Goal: Task Accomplishment & Management: Manage account settings

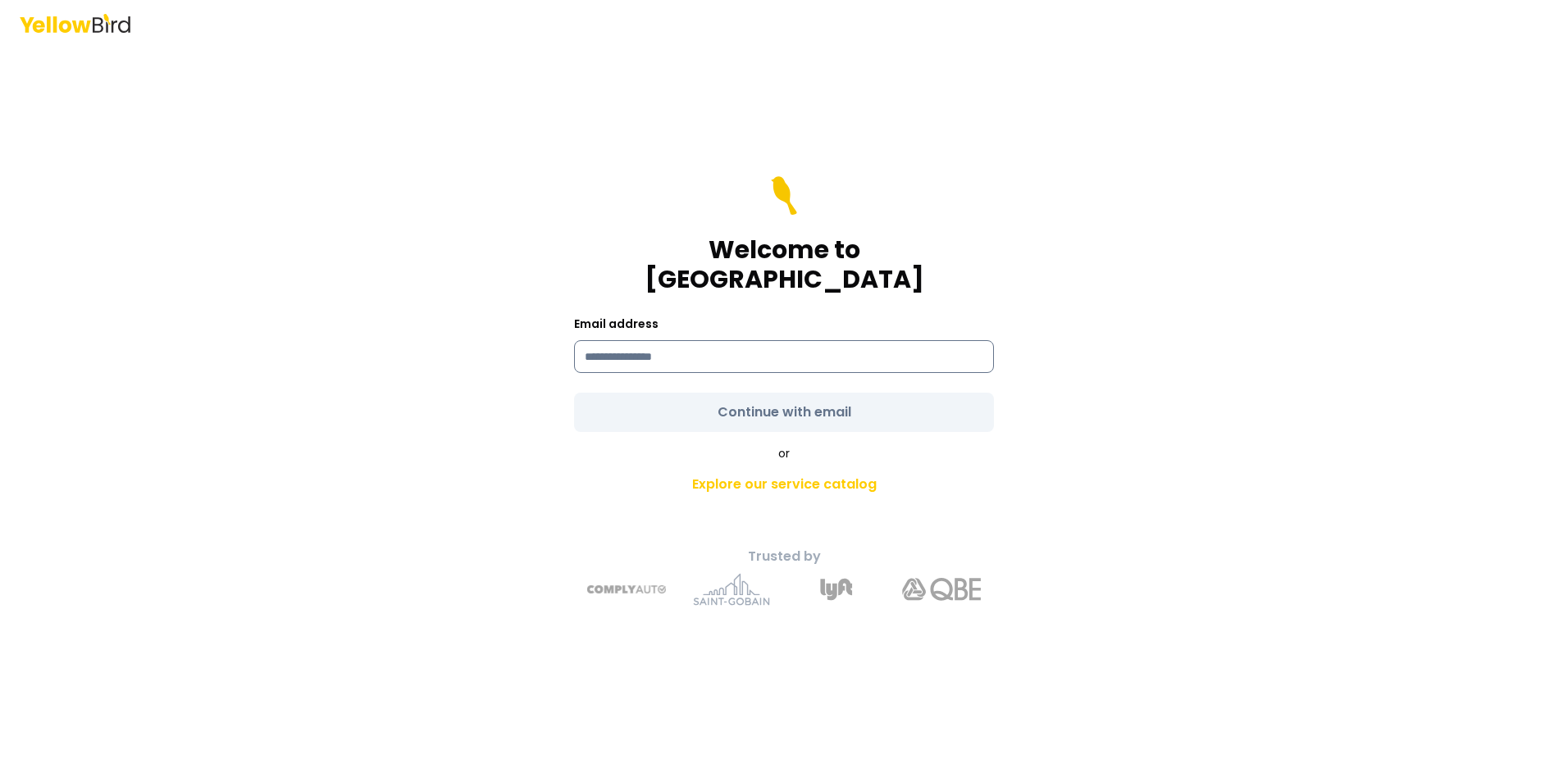
click at [614, 342] on input at bounding box center [783, 356] width 420 height 33
type input "**********"
click at [823, 398] on form "**********" at bounding box center [783, 304] width 420 height 256
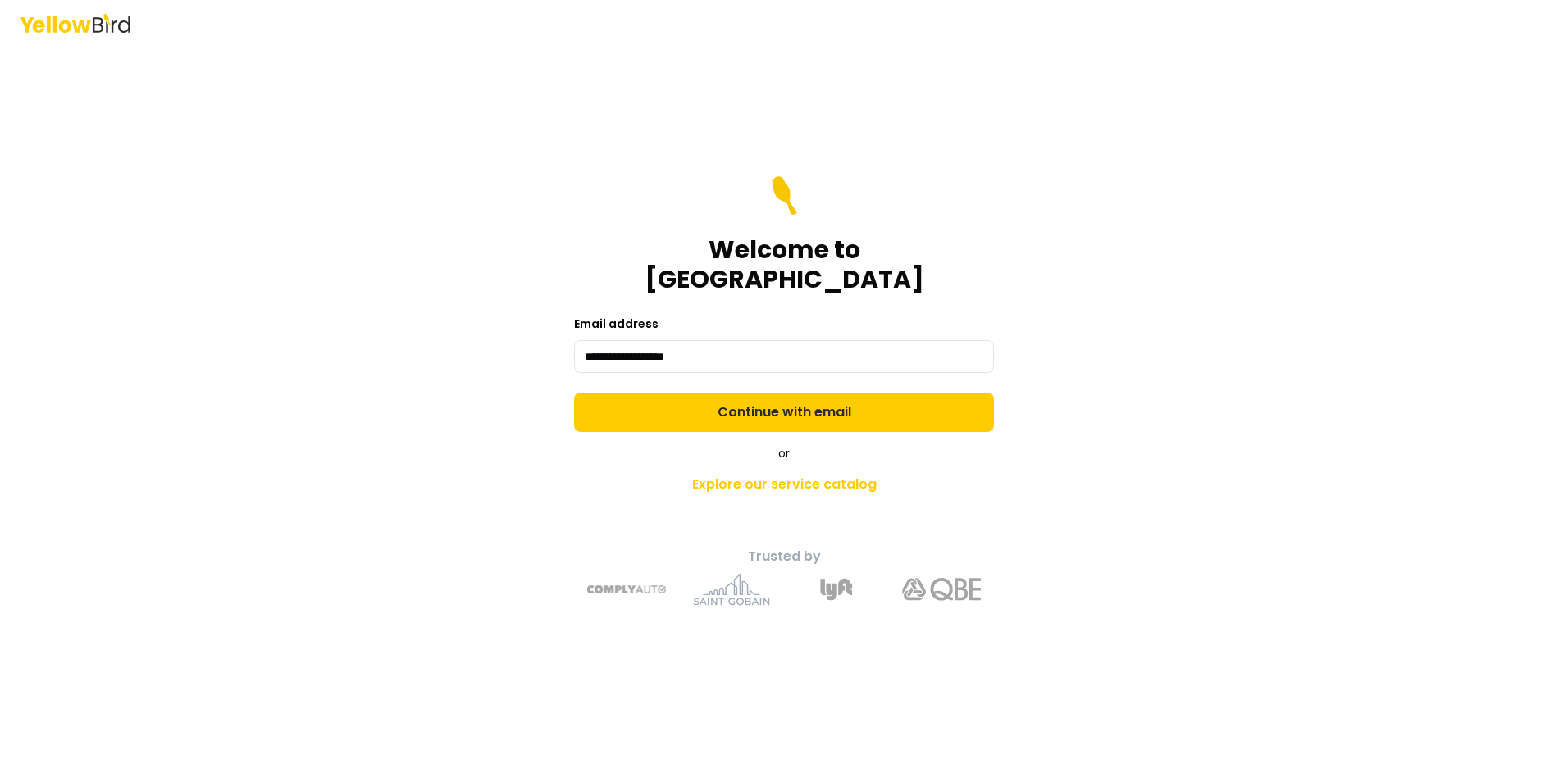
click at [823, 398] on button "Continue with email" at bounding box center [783, 412] width 420 height 39
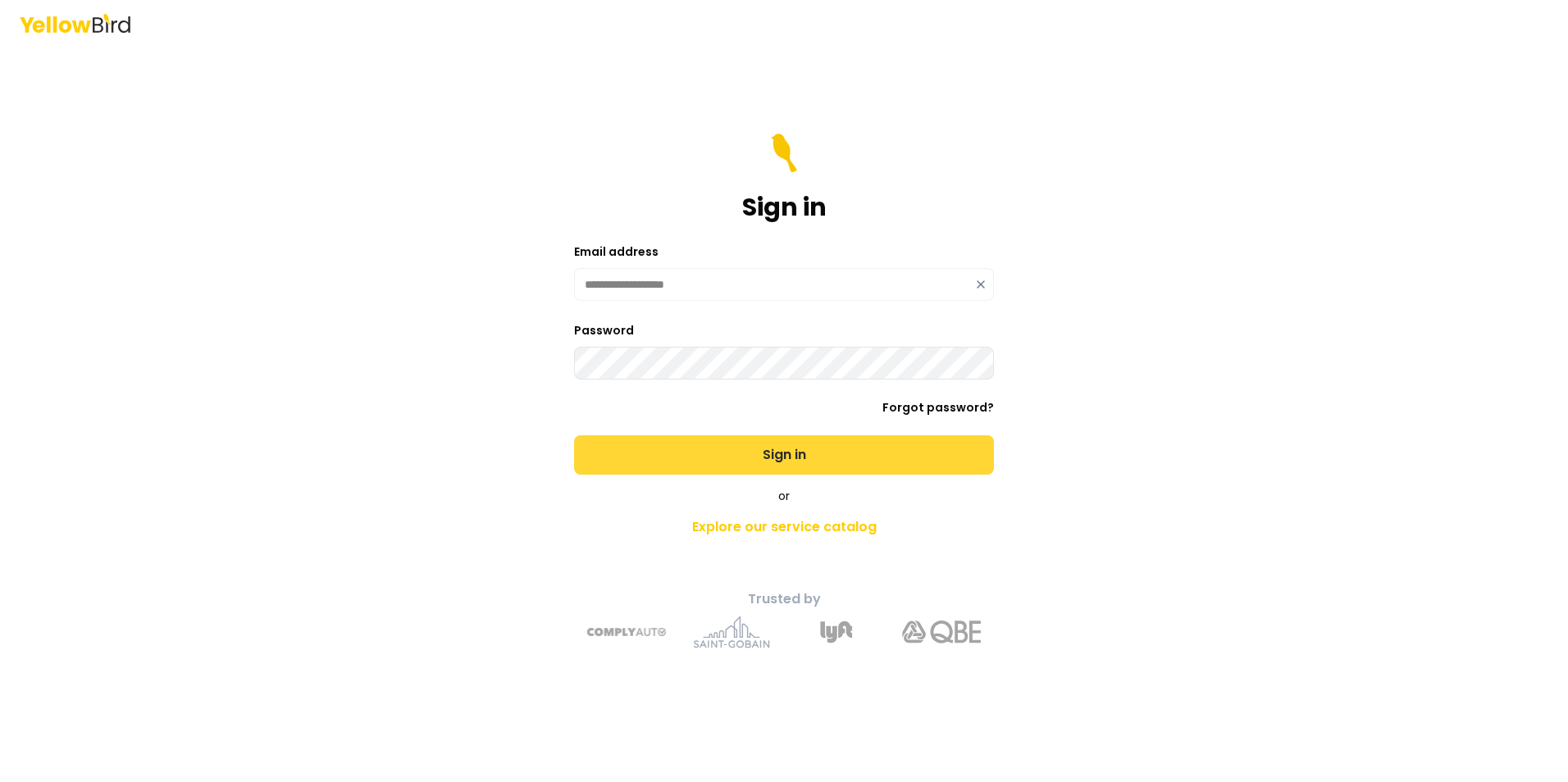
click at [827, 450] on button "Sign in" at bounding box center [783, 455] width 420 height 39
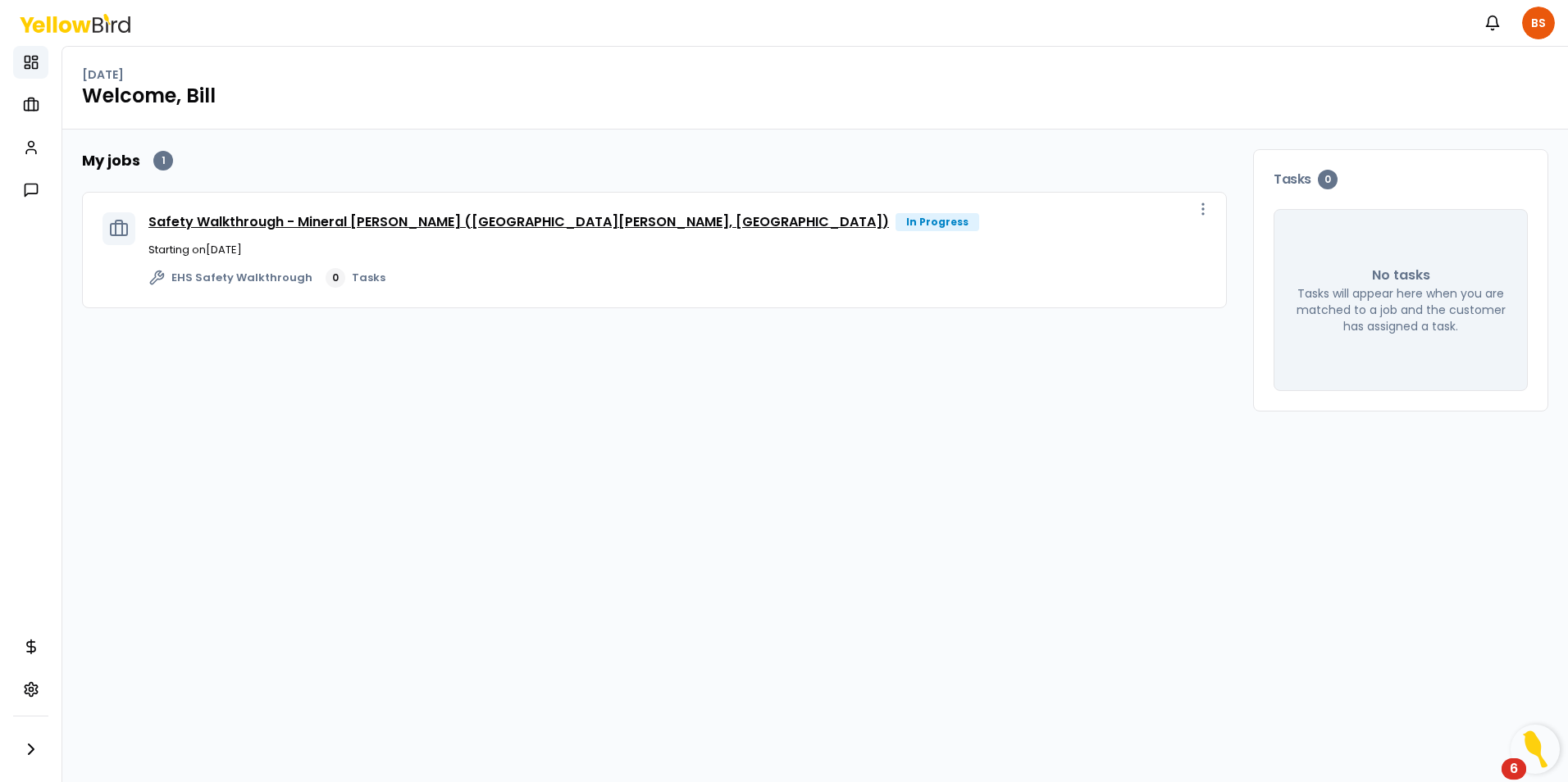
click at [383, 222] on link "Safety Walkthrough - Mineral [PERSON_NAME] ([GEOGRAPHIC_DATA][PERSON_NAME], [GE…" at bounding box center [518, 221] width 740 height 19
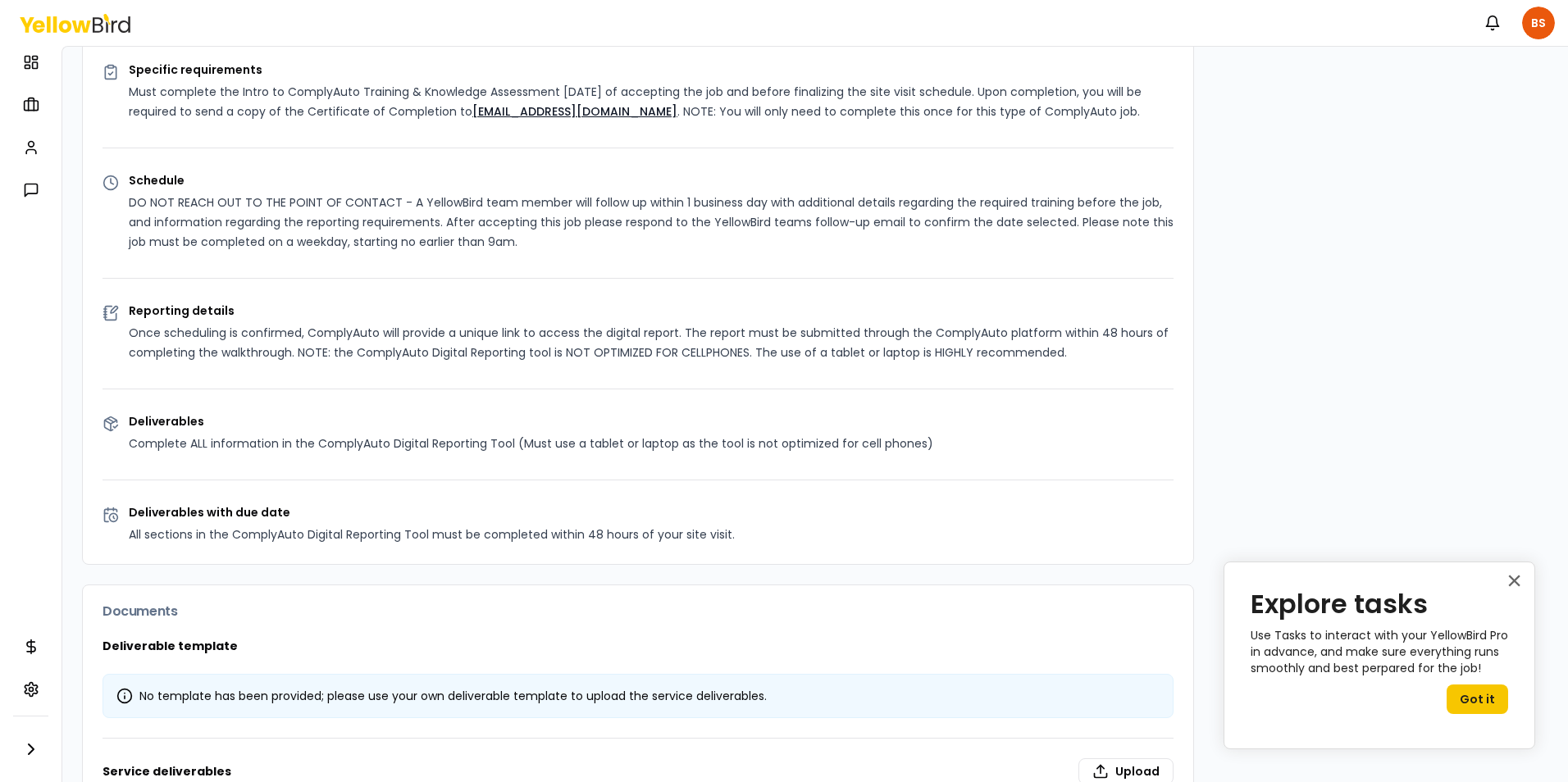
scroll to position [572, 0]
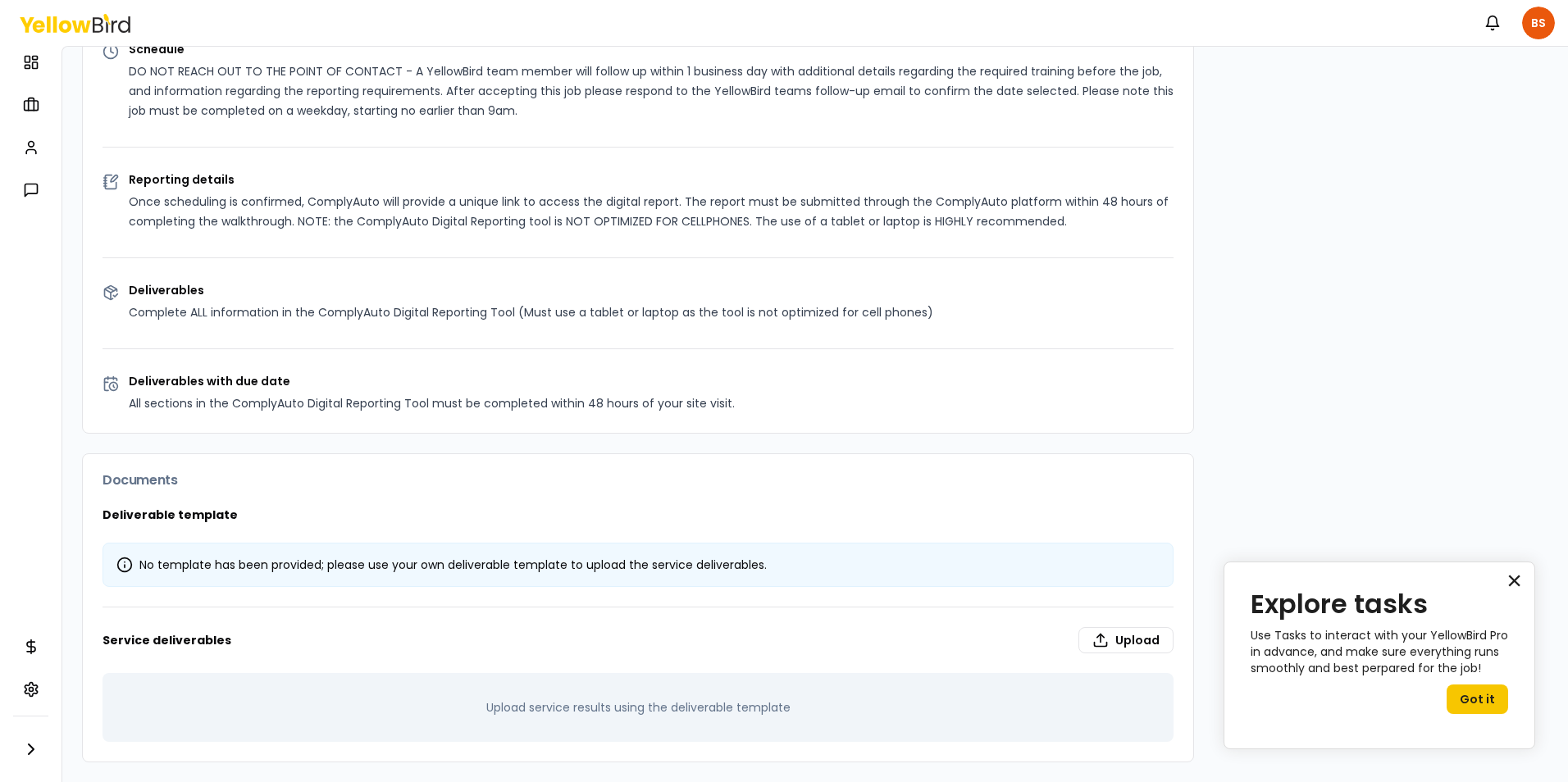
click at [1515, 577] on button "×" at bounding box center [1513, 580] width 15 height 26
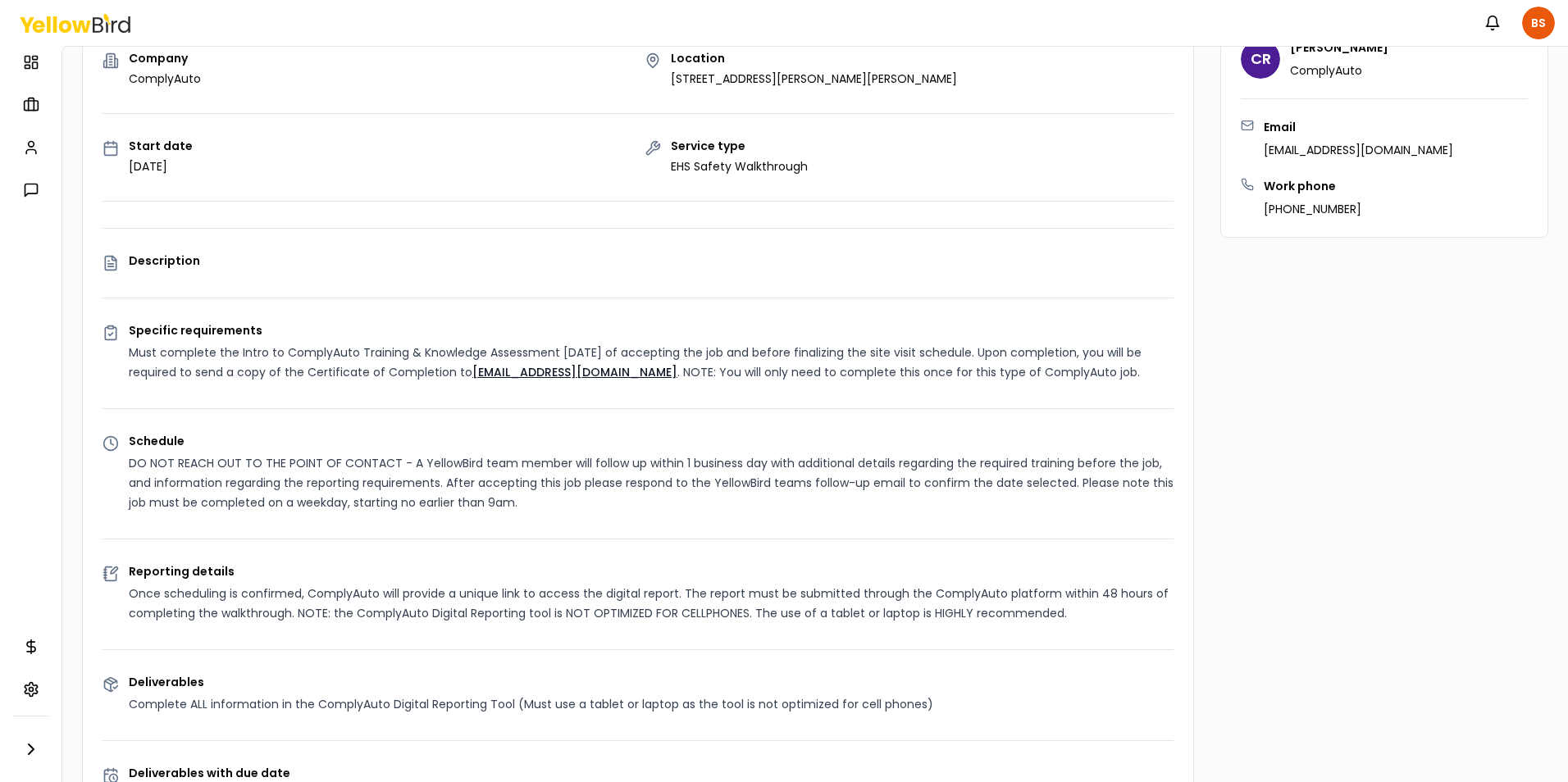
scroll to position [0, 0]
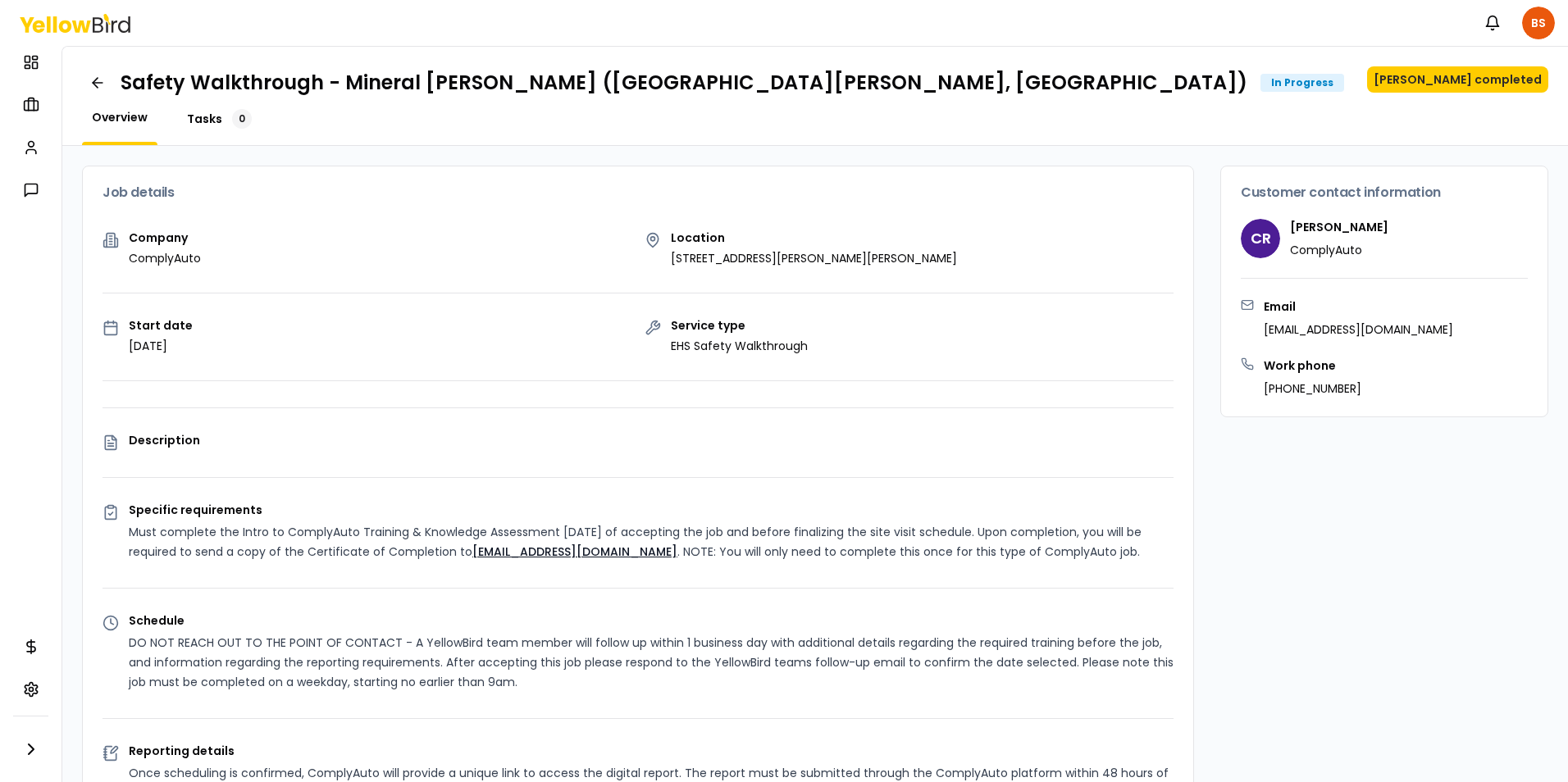
click at [200, 111] on span "Tasks" at bounding box center [204, 119] width 35 height 16
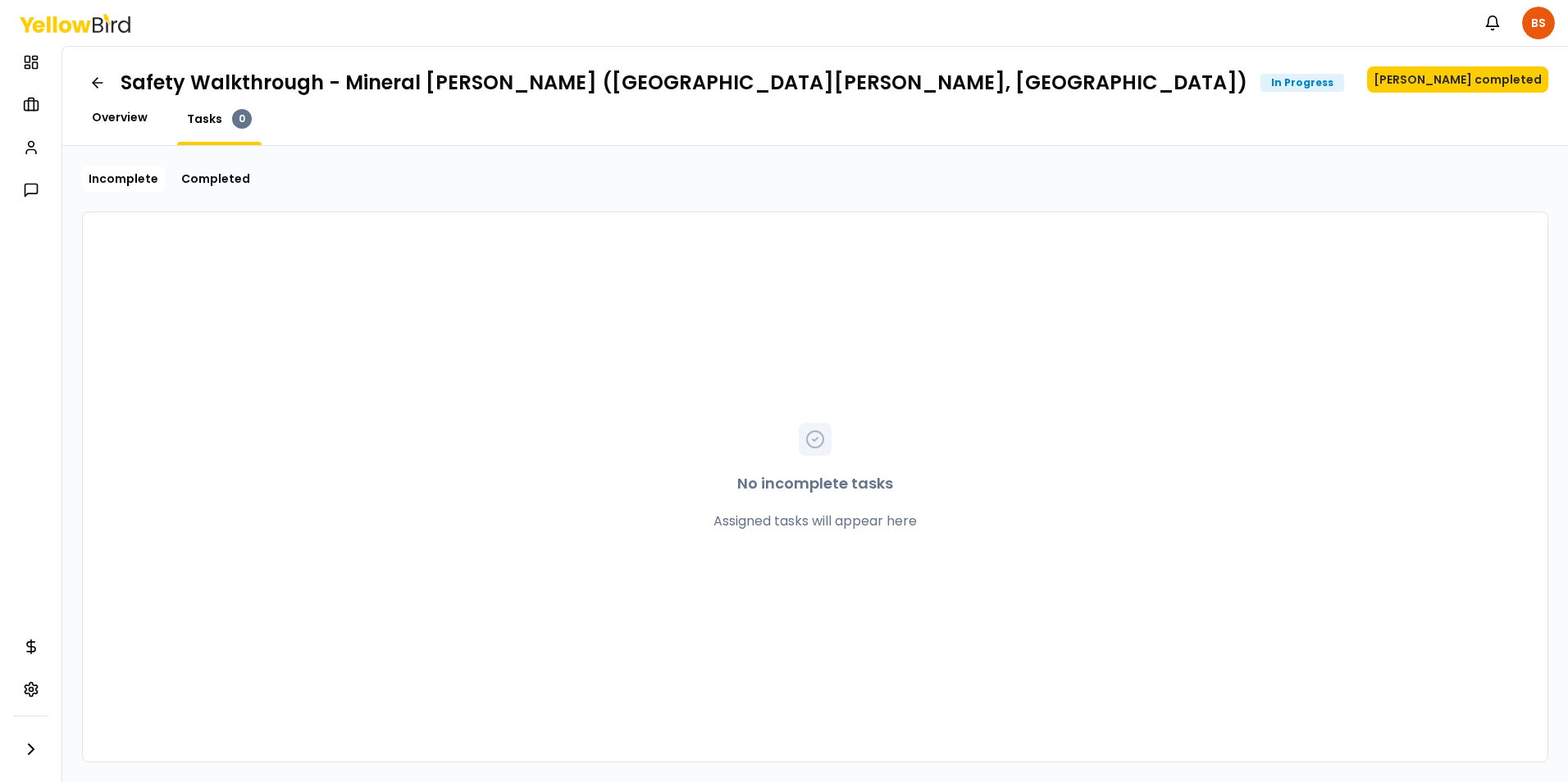
click at [126, 115] on span "Overview" at bounding box center [120, 117] width 55 height 16
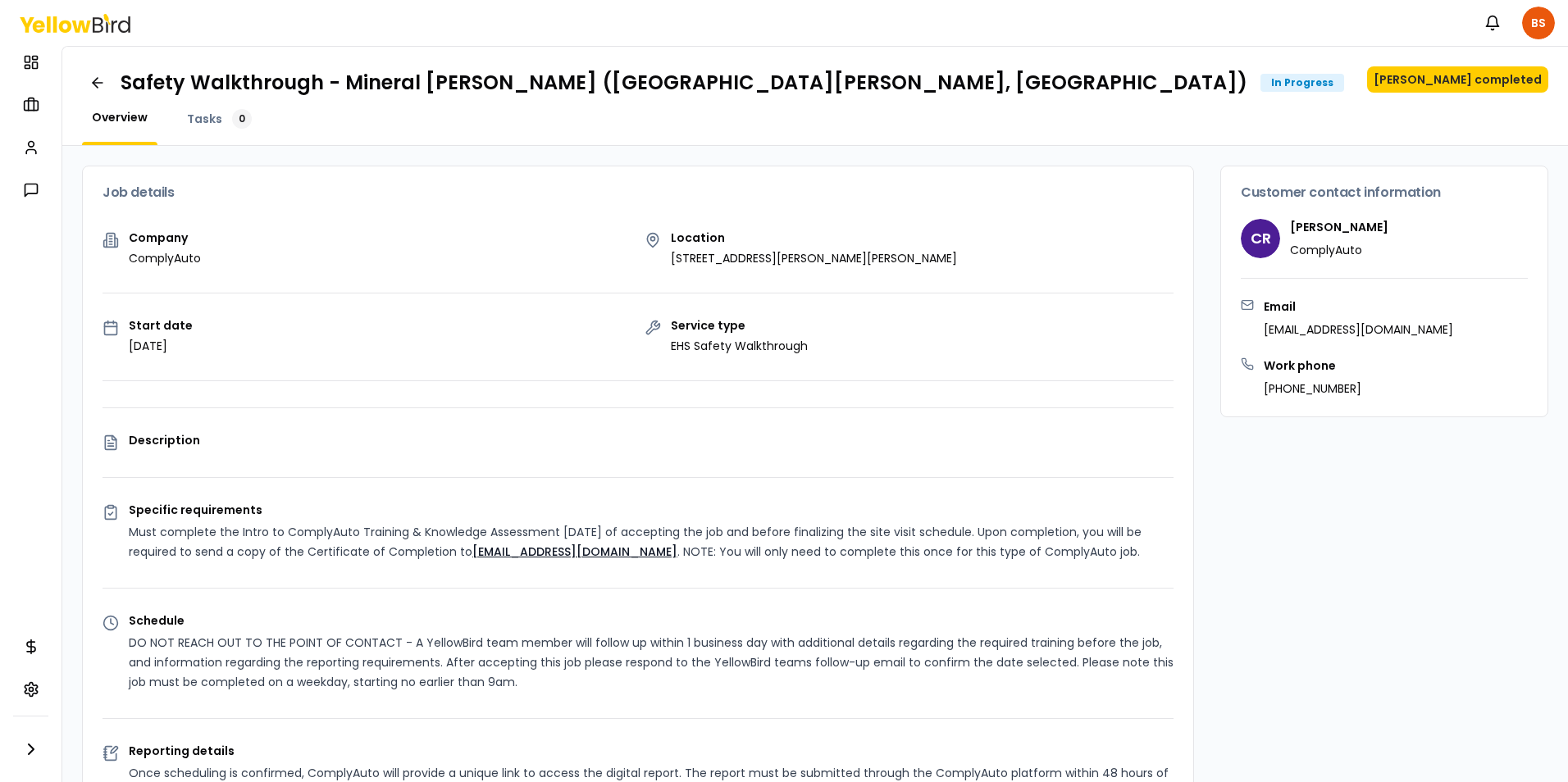
click at [951, 505] on p "Specific requirements" at bounding box center [651, 510] width 1044 height 12
click at [1112, 105] on div "Safety Walkthrough - Mineral [PERSON_NAME] (Mineral [PERSON_NAME], WV) In Progr…" at bounding box center [815, 96] width 1505 height 99
click at [34, 56] on rect at bounding box center [34, 58] width 4 height 4
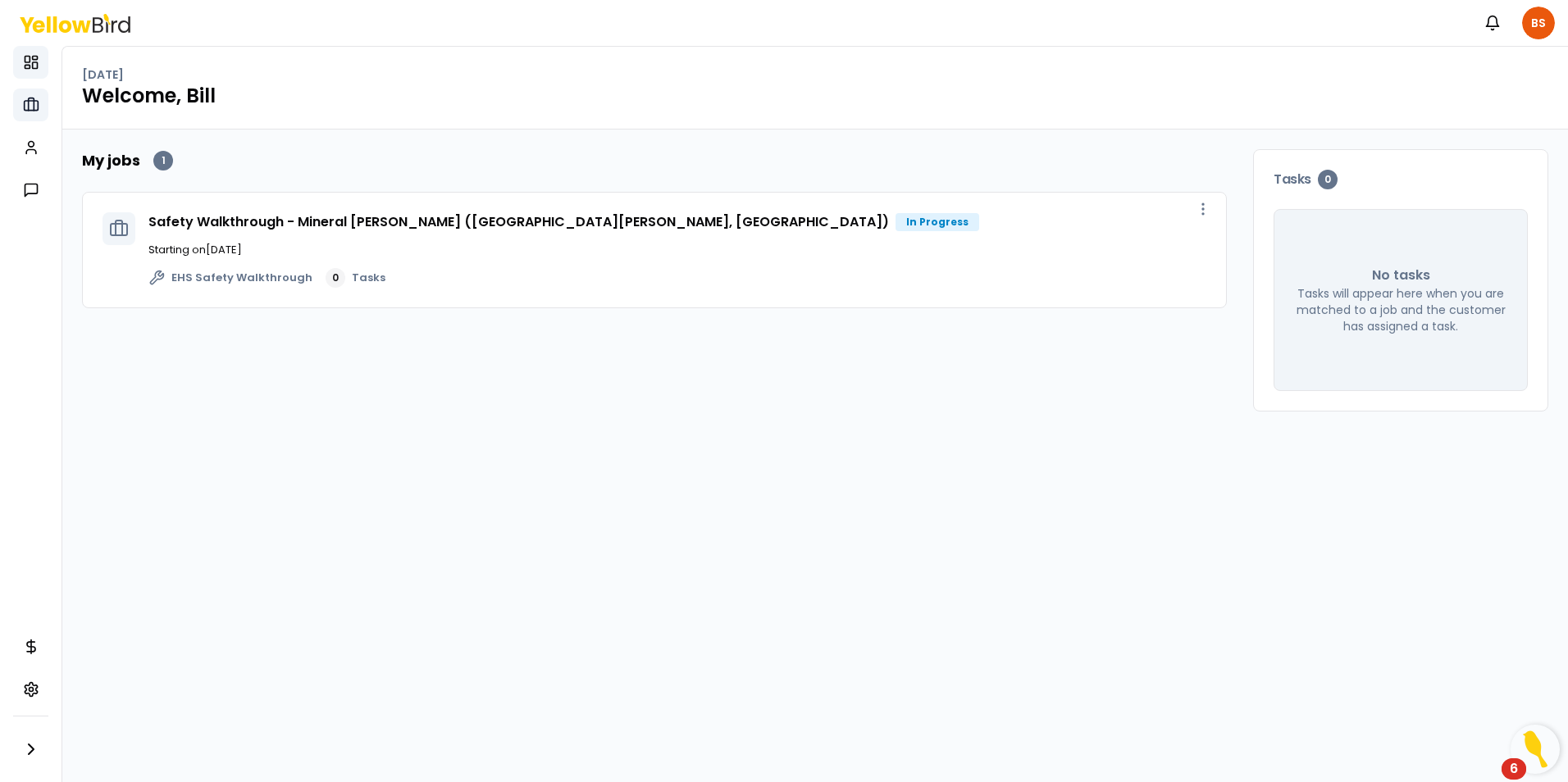
click at [30, 105] on icon at bounding box center [31, 105] width 16 height 16
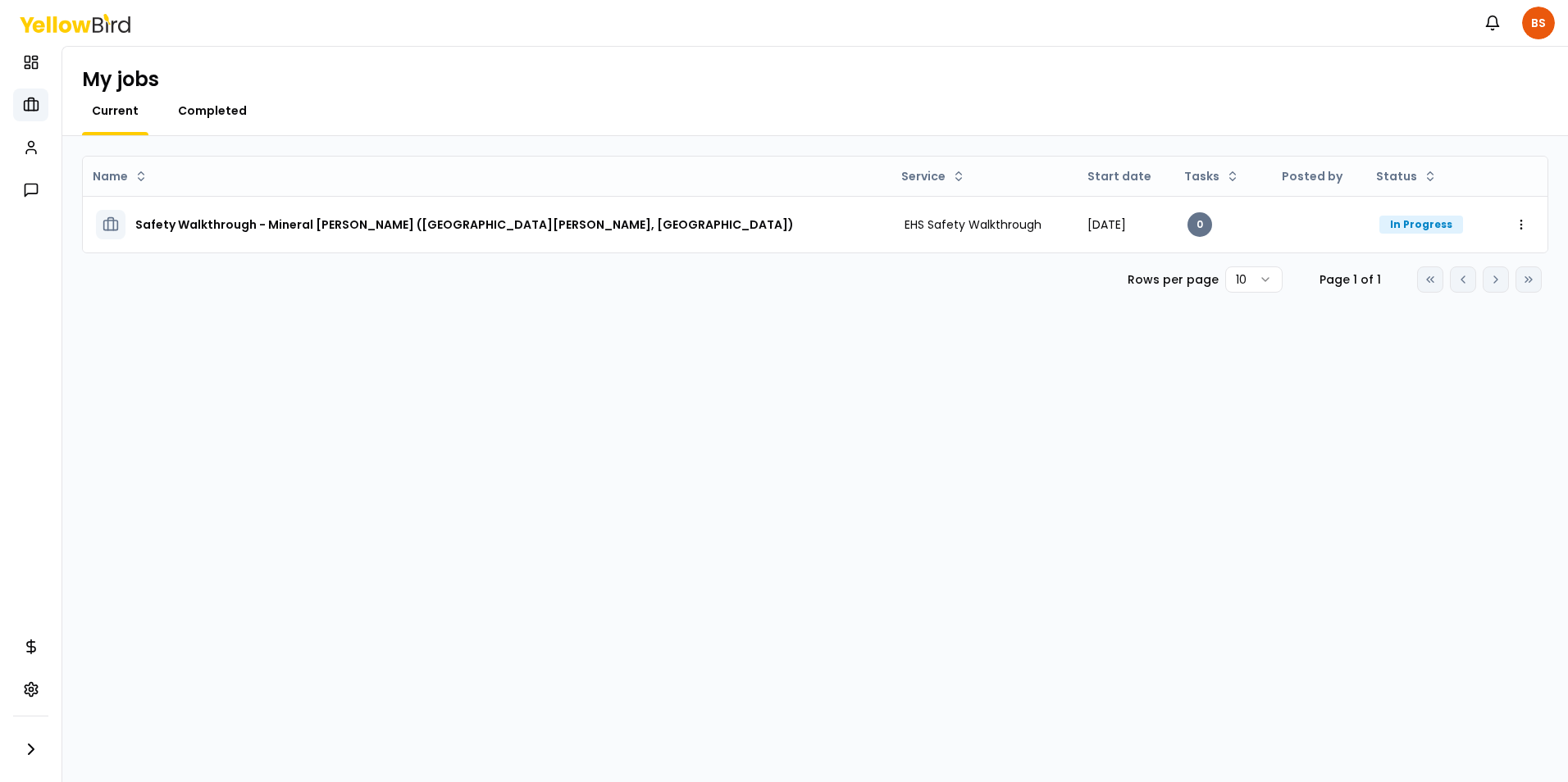
click at [216, 107] on span "Completed" at bounding box center [212, 111] width 69 height 16
